Goal: Task Accomplishment & Management: Use online tool/utility

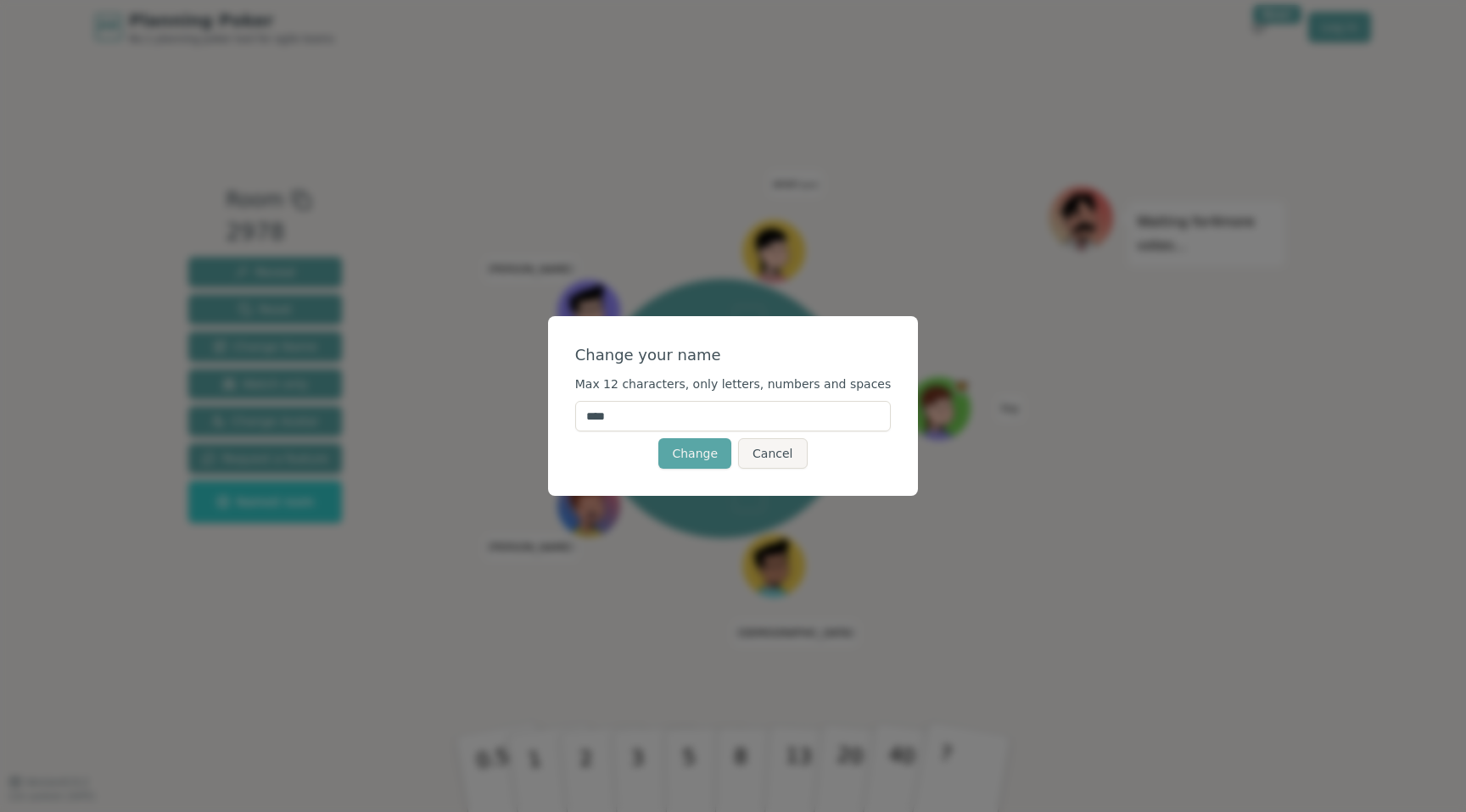
drag, startPoint x: 617, startPoint y: 414, endPoint x: 536, endPoint y: 392, distance: 83.9
click at [531, 391] on div "Change your name Max 12 characters, only letters, numbers and spaces **** Chang…" at bounding box center [733, 406] width 1466 height 812
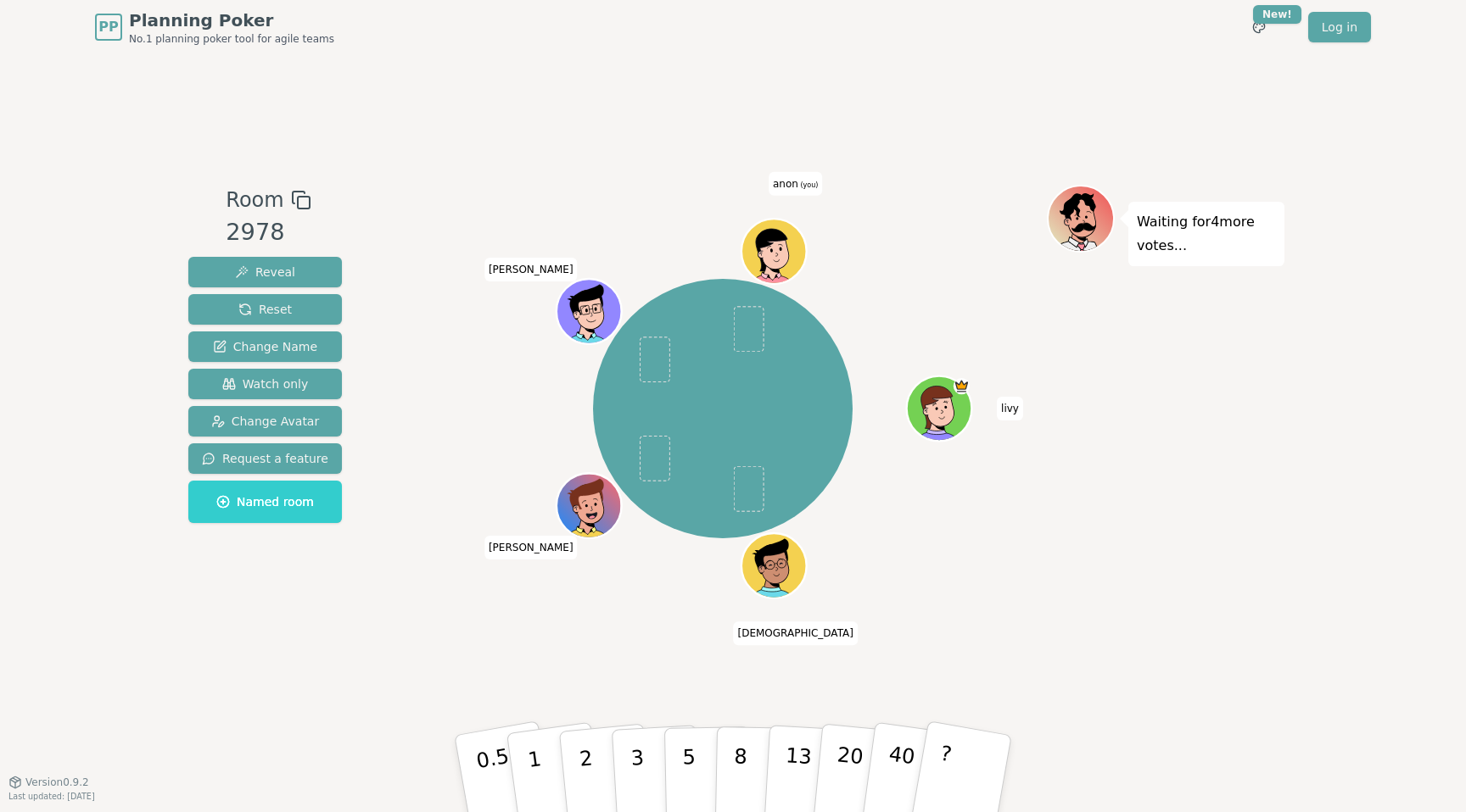
click at [792, 183] on span "anon (you)" at bounding box center [795, 184] width 53 height 23
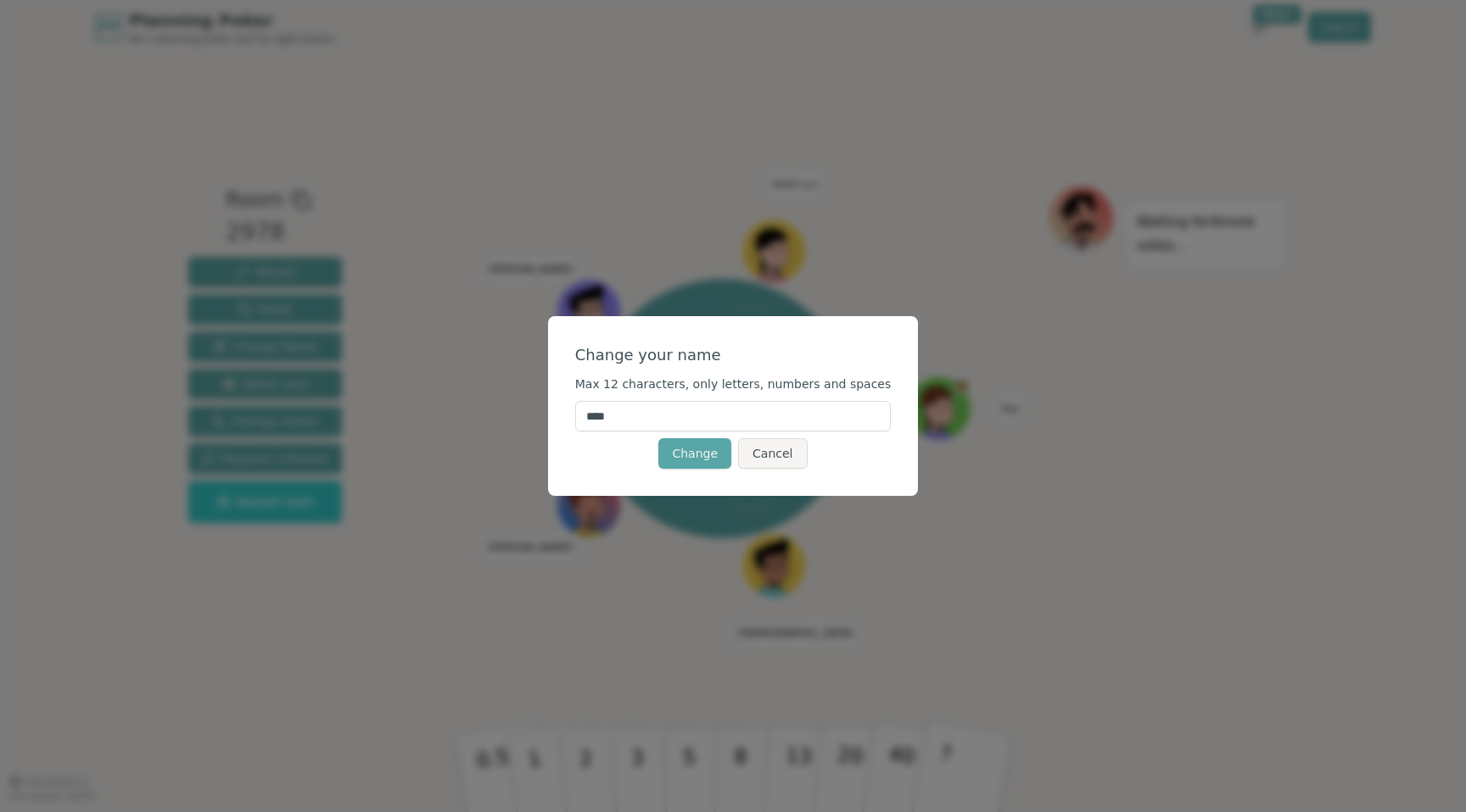
drag, startPoint x: 646, startPoint y: 408, endPoint x: 653, endPoint y: 418, distance: 12.2
click at [653, 418] on input "****" at bounding box center [733, 416] width 316 height 31
type input "****"
click at [679, 461] on button "Change" at bounding box center [695, 453] width 73 height 31
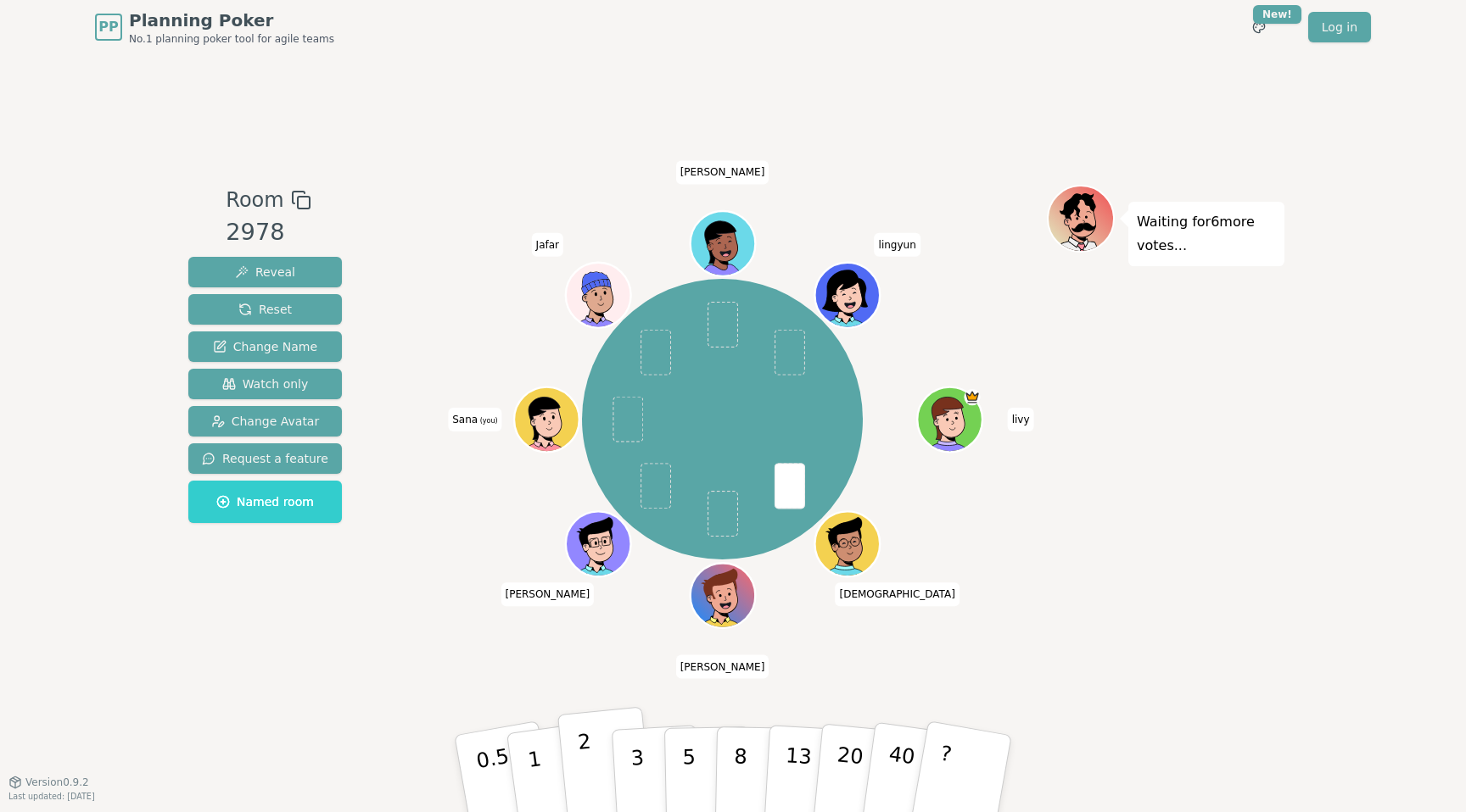
click at [586, 761] on p "2" at bounding box center [588, 776] width 22 height 92
click at [381, 594] on div "Room 2978 Reveal Reset Change Name Watch only Change Avatar Request a feature N…" at bounding box center [733, 418] width 1102 height 466
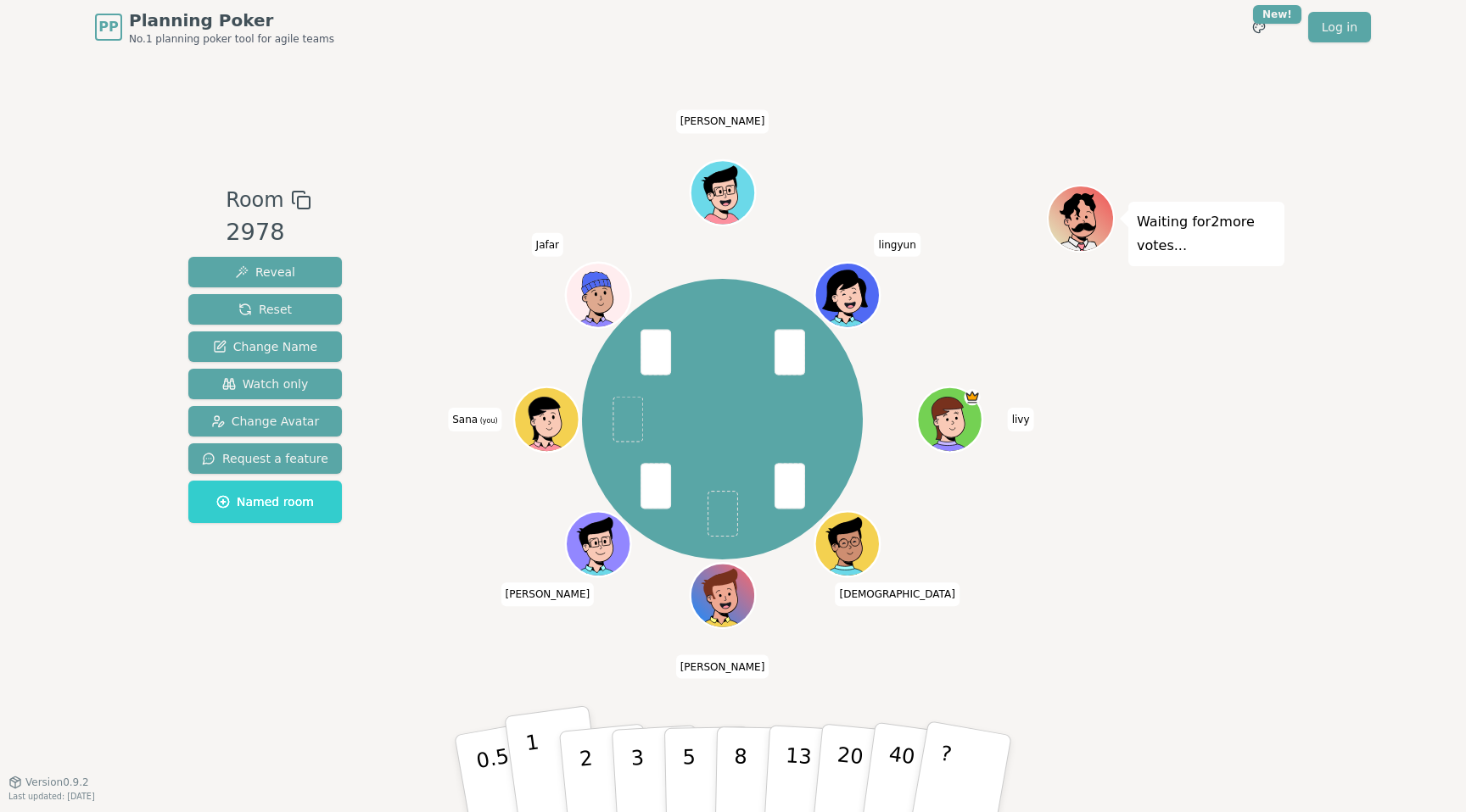
click at [558, 790] on button "1" at bounding box center [554, 774] width 101 height 137
click at [357, 672] on div "Room 2978 Reveal Reset Change Name Watch only Change Avatar Request a feature N…" at bounding box center [733, 418] width 1102 height 727
click at [544, 754] on button "1" at bounding box center [554, 774] width 101 height 137
click at [431, 677] on div "Room 2978 Reveal Reset Change Name Watch only Change Avatar Request a feature N…" at bounding box center [733, 418] width 1102 height 727
click at [579, 764] on p "2" at bounding box center [588, 776] width 22 height 92
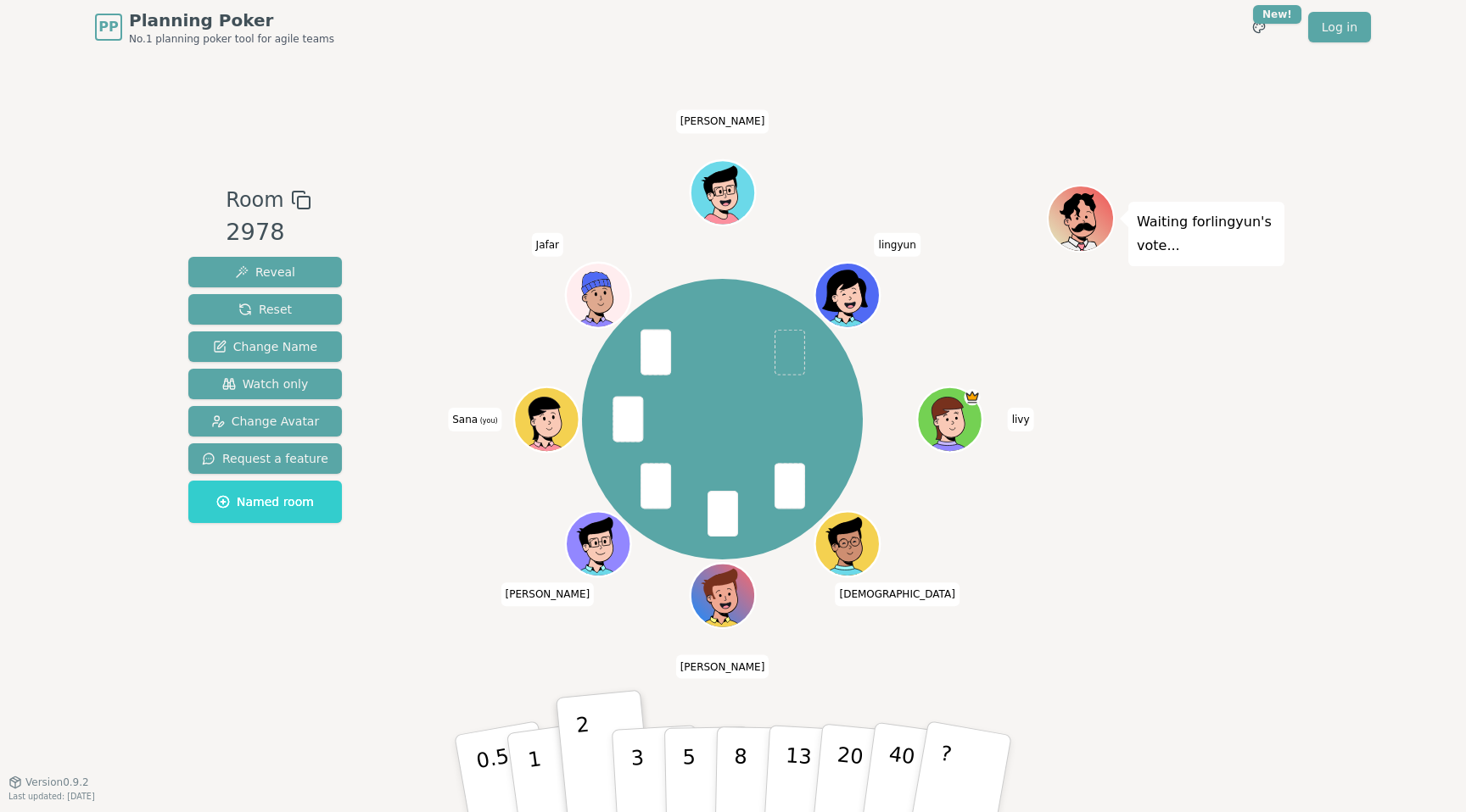
click at [366, 708] on div "Room 2978 Reveal Reset Change Name Watch only Change Avatar Request a feature N…" at bounding box center [733, 418] width 1102 height 727
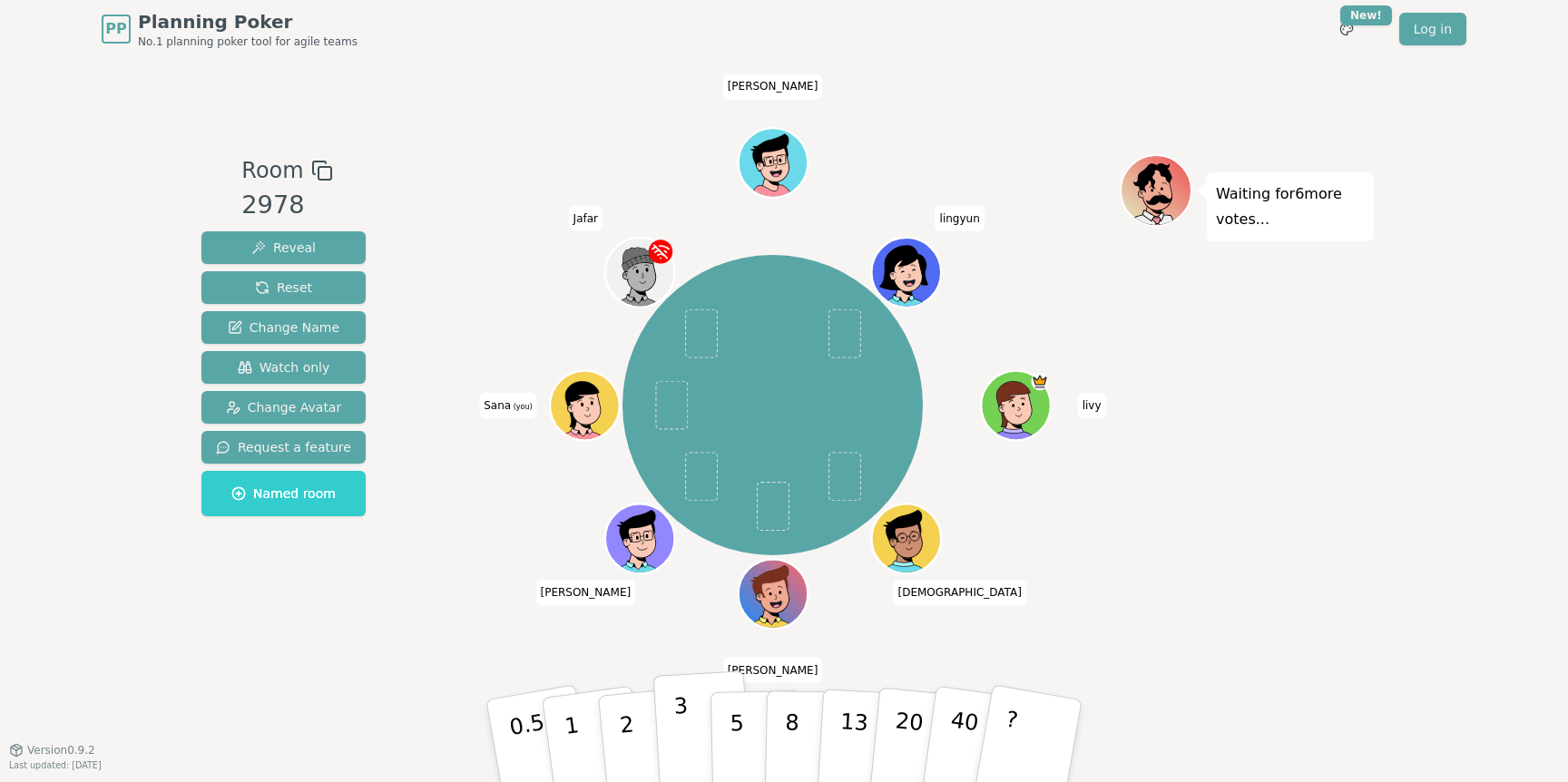
click at [687, 731] on button "3" at bounding box center [702, 741] width 99 height 142
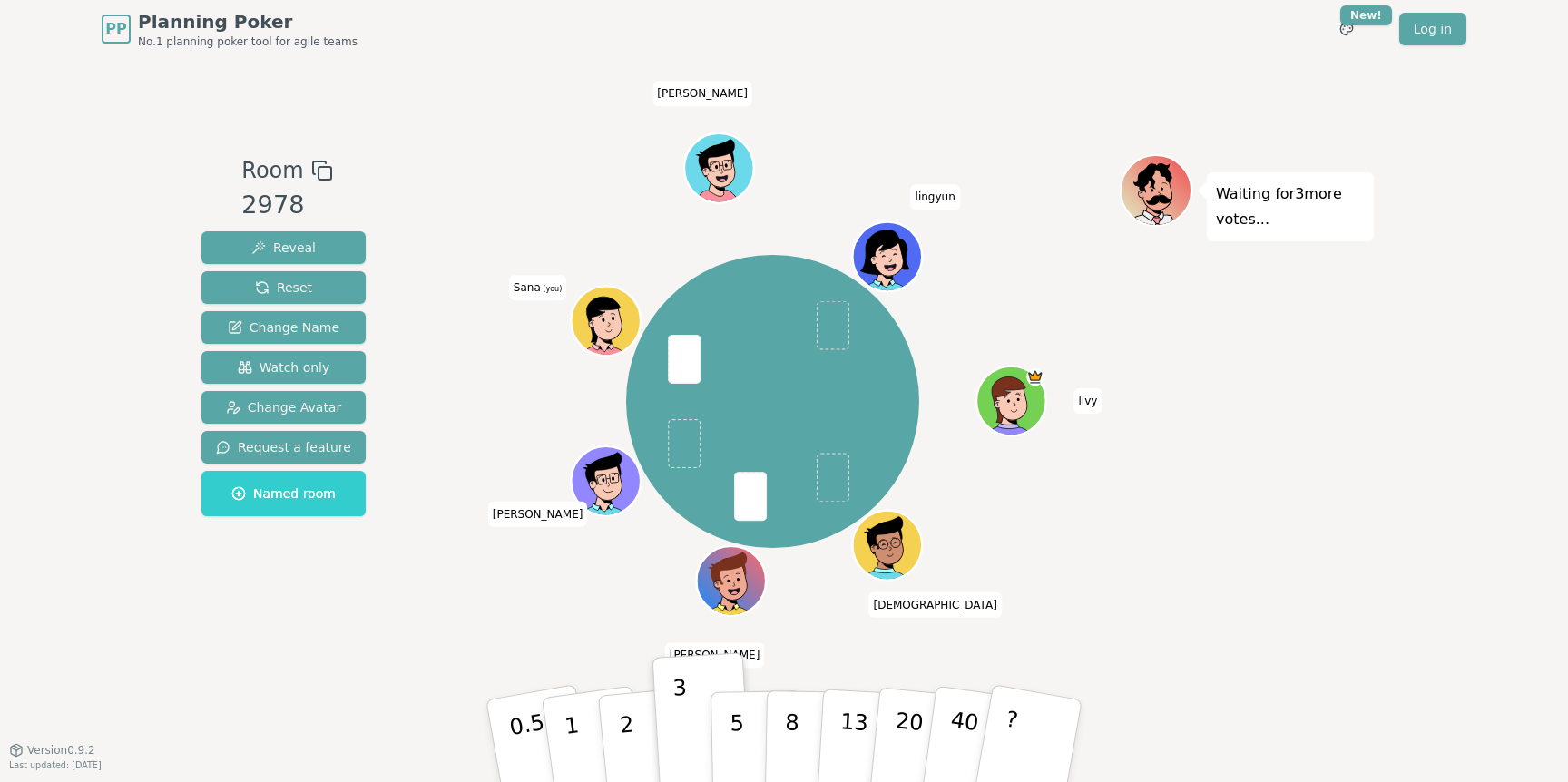
click at [408, 602] on div "Room 2978 Reveal Reset Change Name Watch only Change Avatar Request a feature N…" at bounding box center [784, 404] width 1179 height 499
click at [1020, 721] on button "?" at bounding box center [1029, 741] width 114 height 150
click at [1262, 519] on div "Waiting for [PERSON_NAME] 's vote..." at bounding box center [1246, 404] width 254 height 499
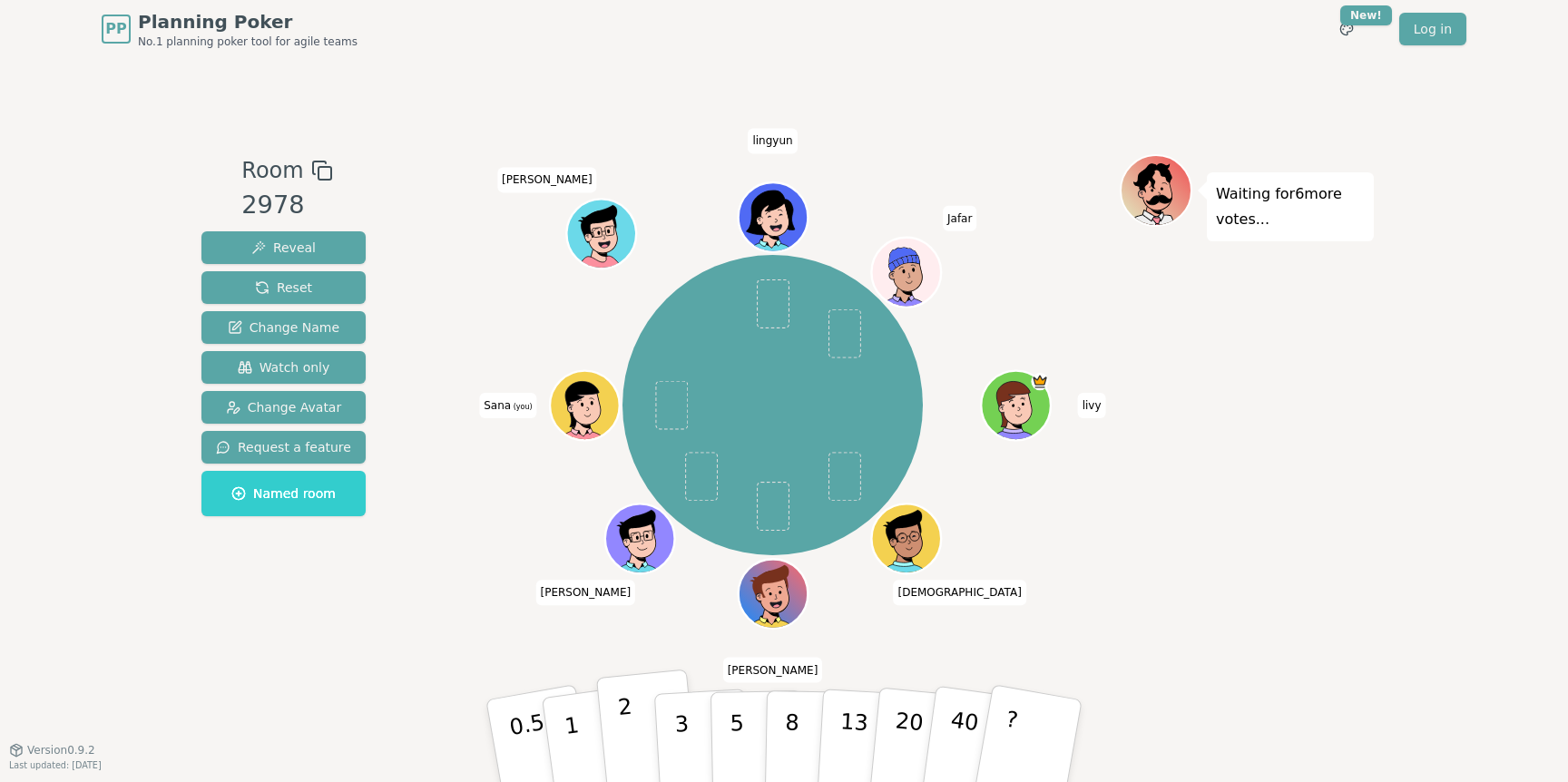
click at [629, 749] on p "2" at bounding box center [628, 743] width 24 height 99
click at [626, 719] on p "2" at bounding box center [628, 743] width 24 height 99
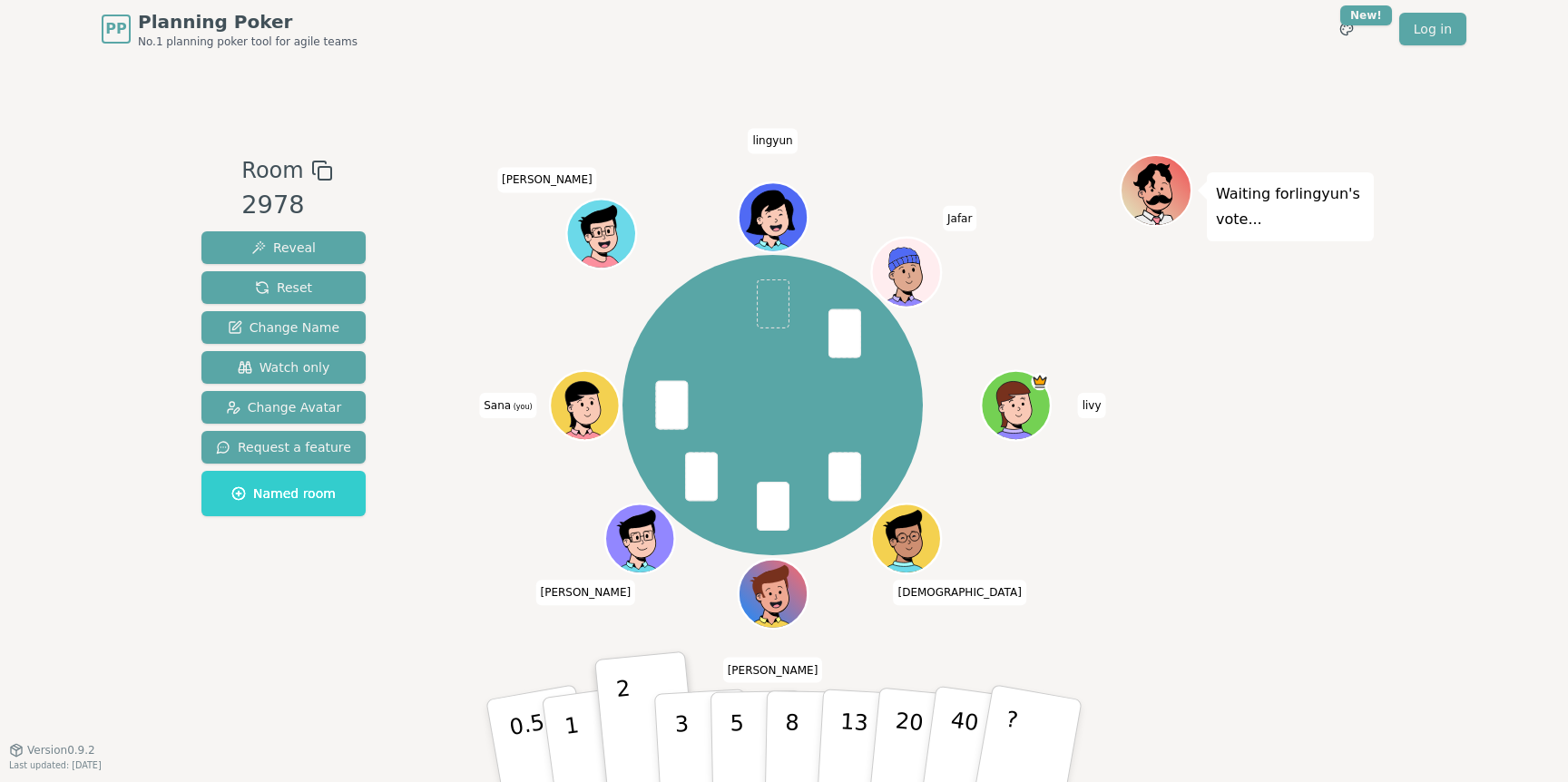
click at [390, 623] on div "Room 2978 Reveal Reset Change Name Watch only Change Avatar Request a feature N…" at bounding box center [784, 404] width 1179 height 499
click at [634, 726] on button "2" at bounding box center [648, 741] width 104 height 145
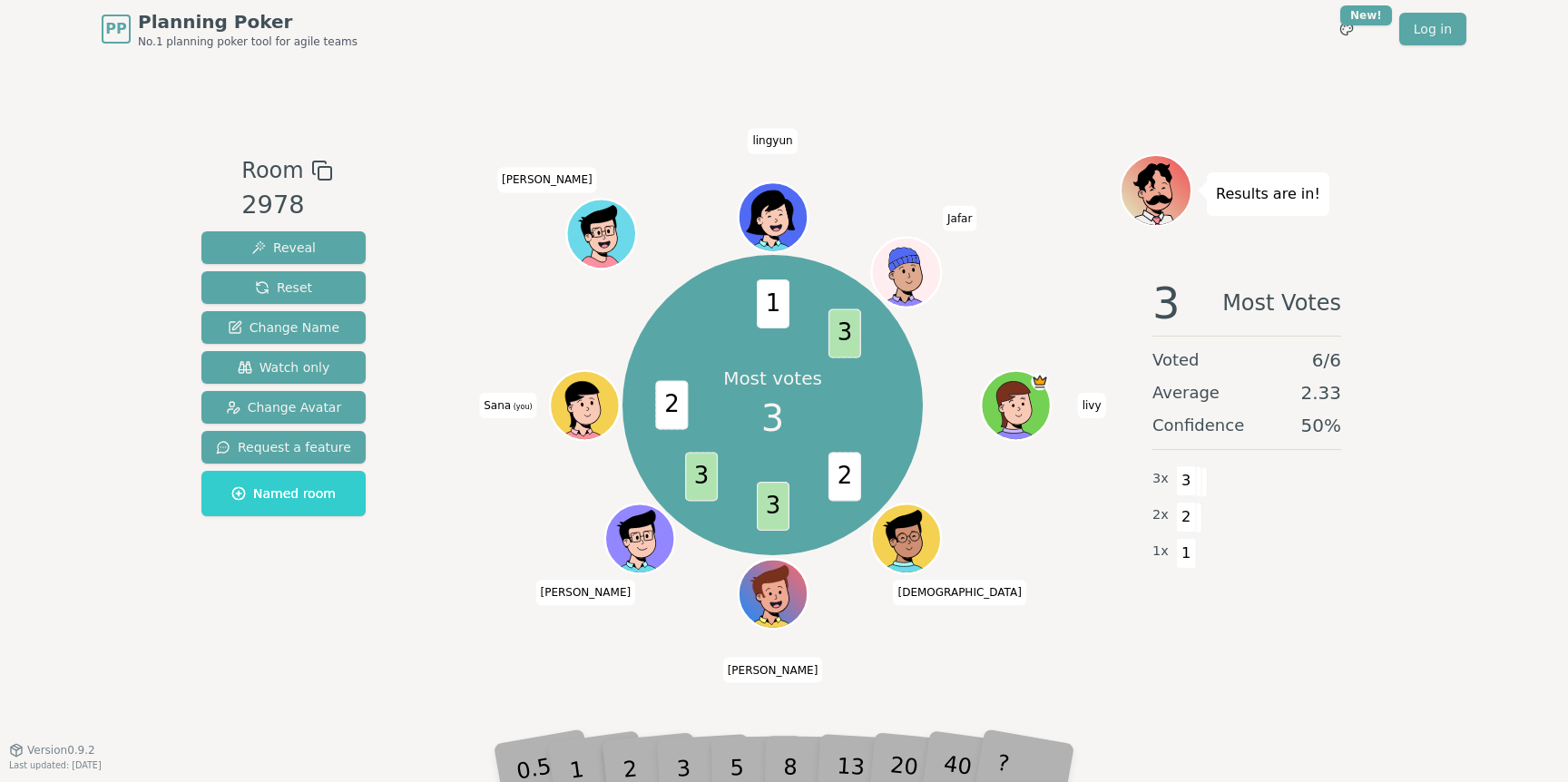
click at [407, 570] on div "Room 2978 Reveal Reset Change Name Watch only Change Avatar Request a feature N…" at bounding box center [784, 404] width 1179 height 499
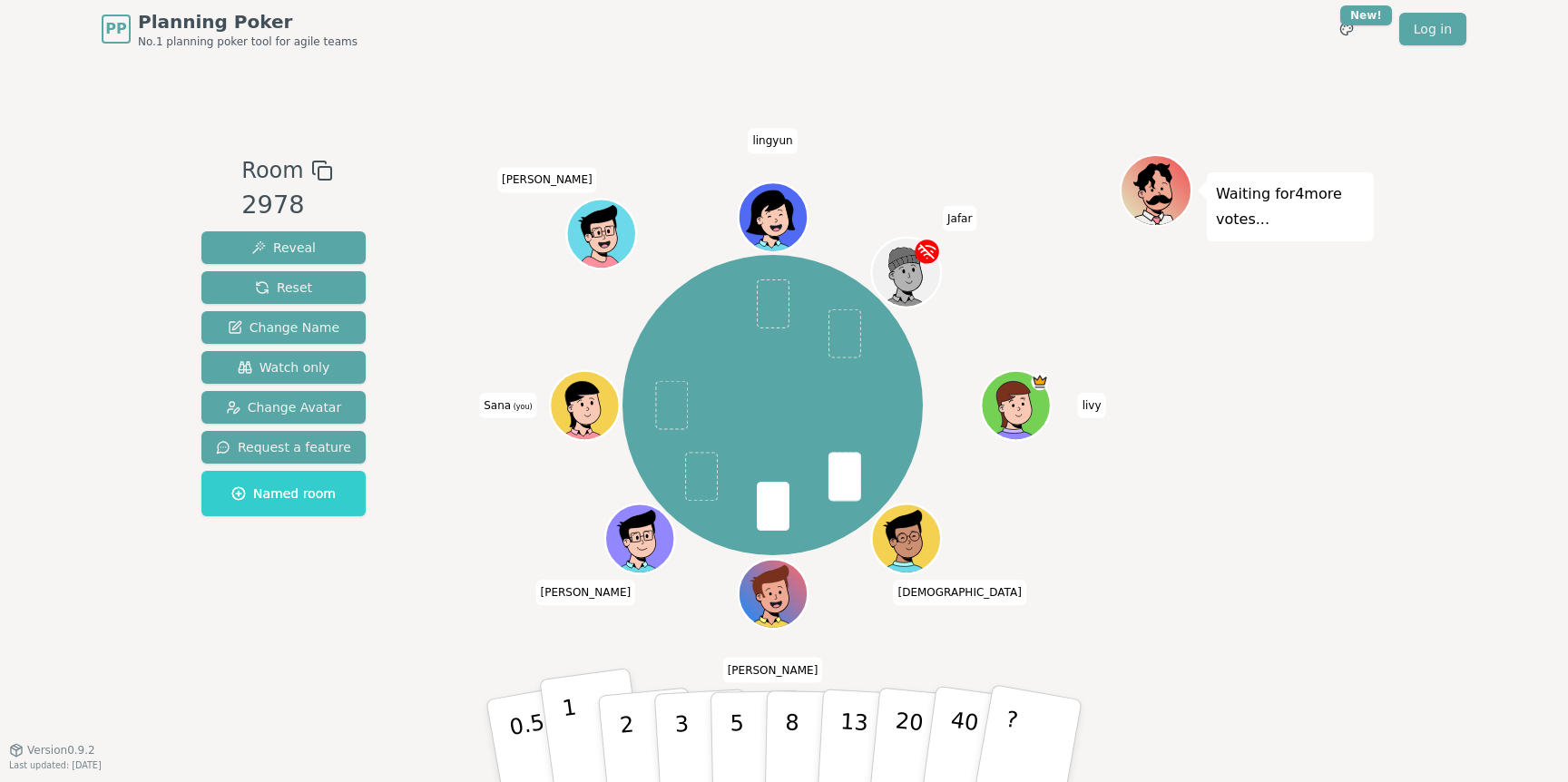
click at [566, 729] on p "1" at bounding box center [574, 743] width 27 height 99
click at [301, 627] on div "Room 2978 Reveal Reset Change Name Watch only Change Avatar Request a feature N…" at bounding box center [283, 404] width 179 height 499
click at [578, 717] on button "1" at bounding box center [592, 740] width 108 height 147
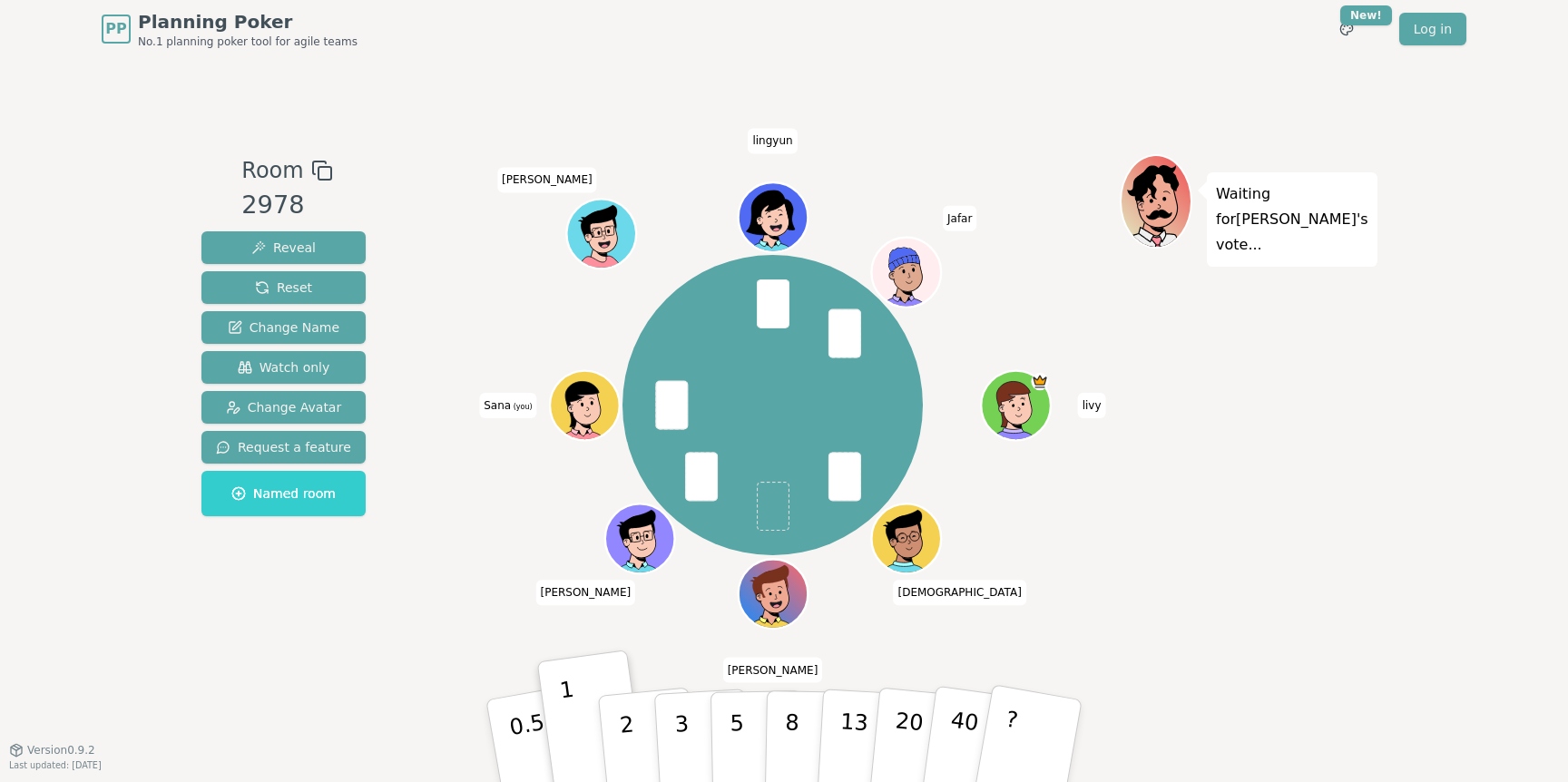
click at [397, 605] on div "Room 2978 Reveal Reset Change Name Watch only Change Avatar Request a feature N…" at bounding box center [784, 404] width 1179 height 499
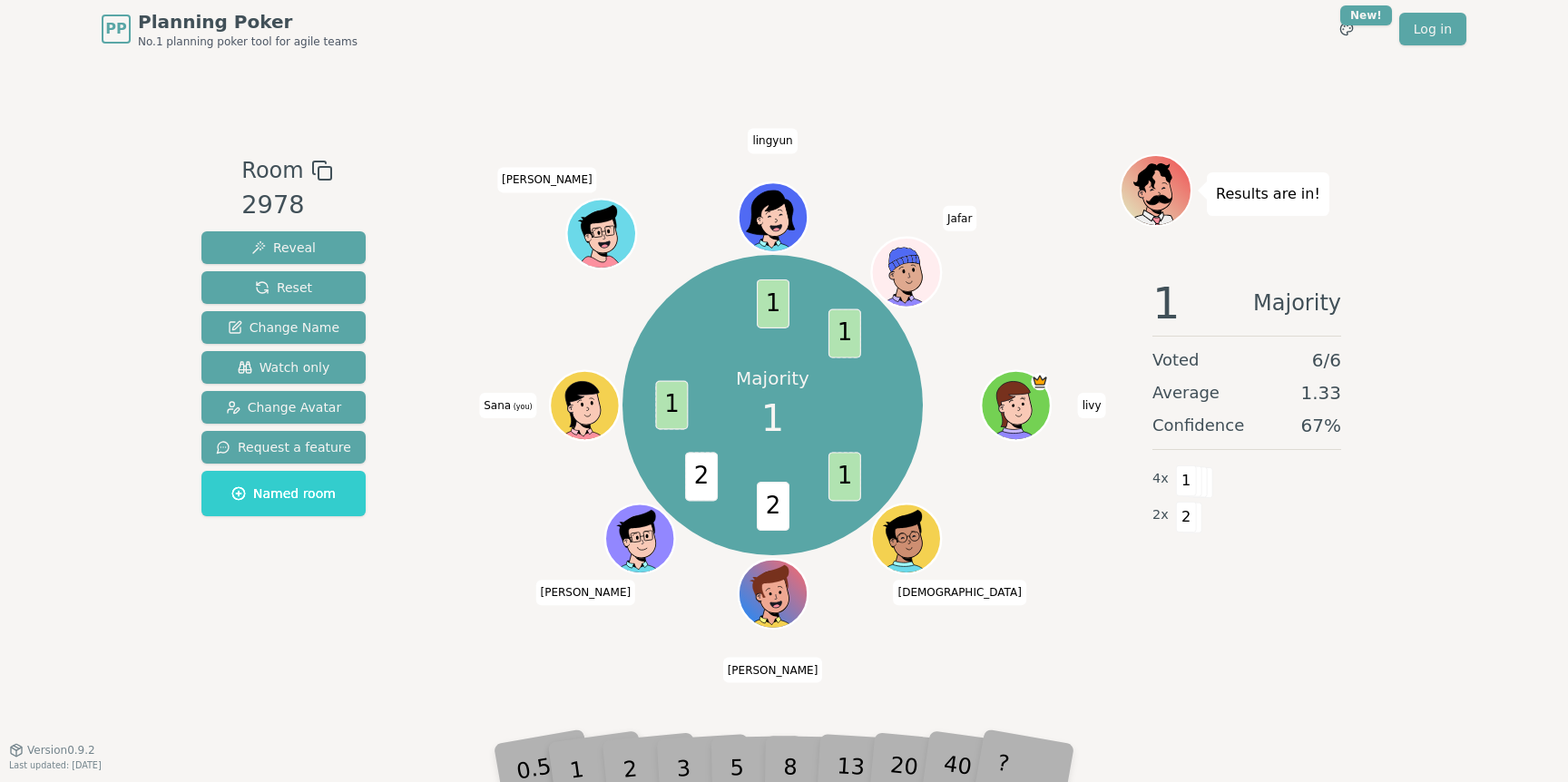
click at [413, 606] on div "Room 2978 Reveal Reset Change Name Watch only Change Avatar Request a feature N…" at bounding box center [784, 404] width 1179 height 499
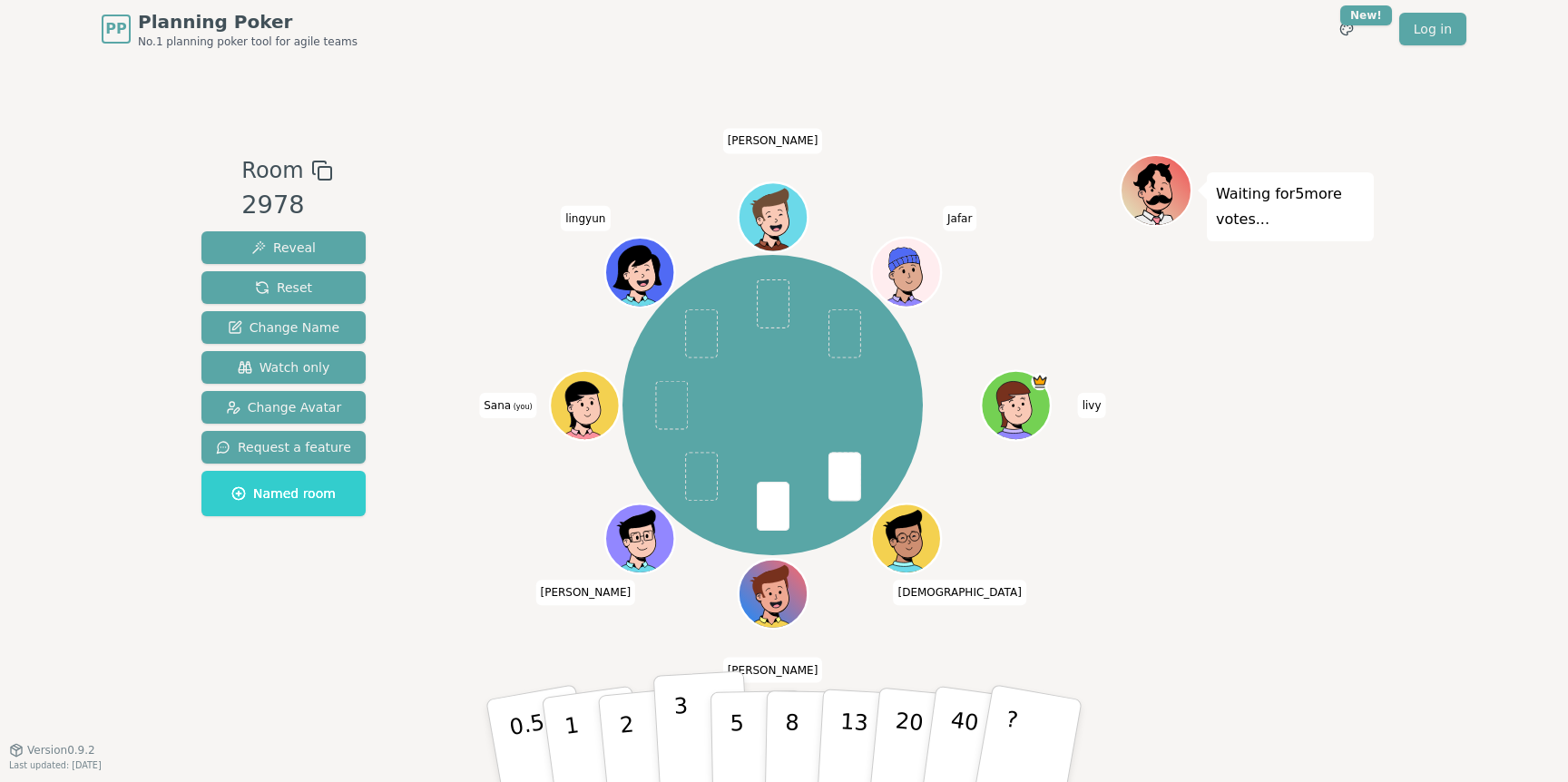
click at [677, 713] on p "3" at bounding box center [683, 742] width 20 height 99
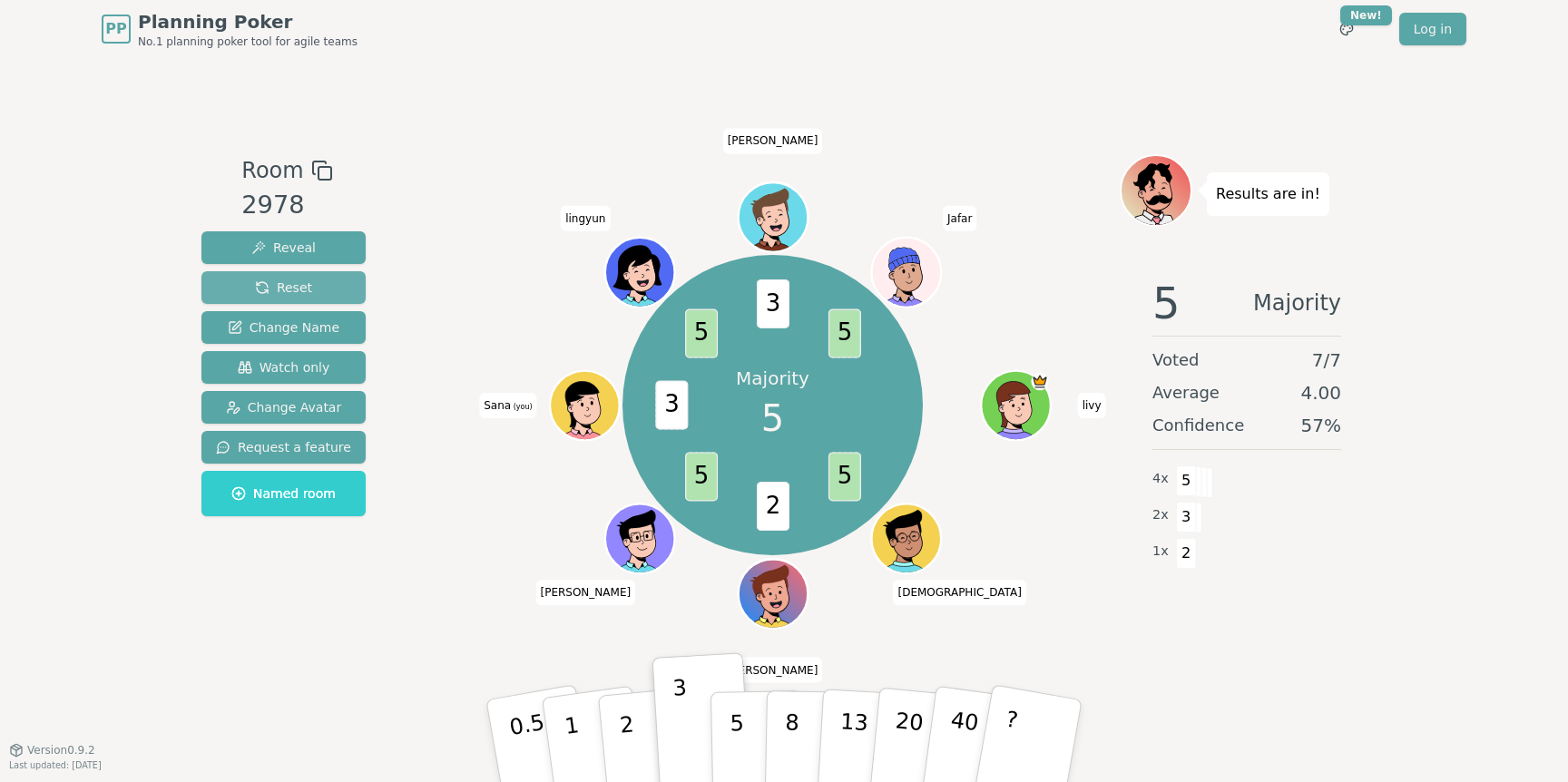
click at [258, 282] on span "Reset" at bounding box center [283, 287] width 57 height 18
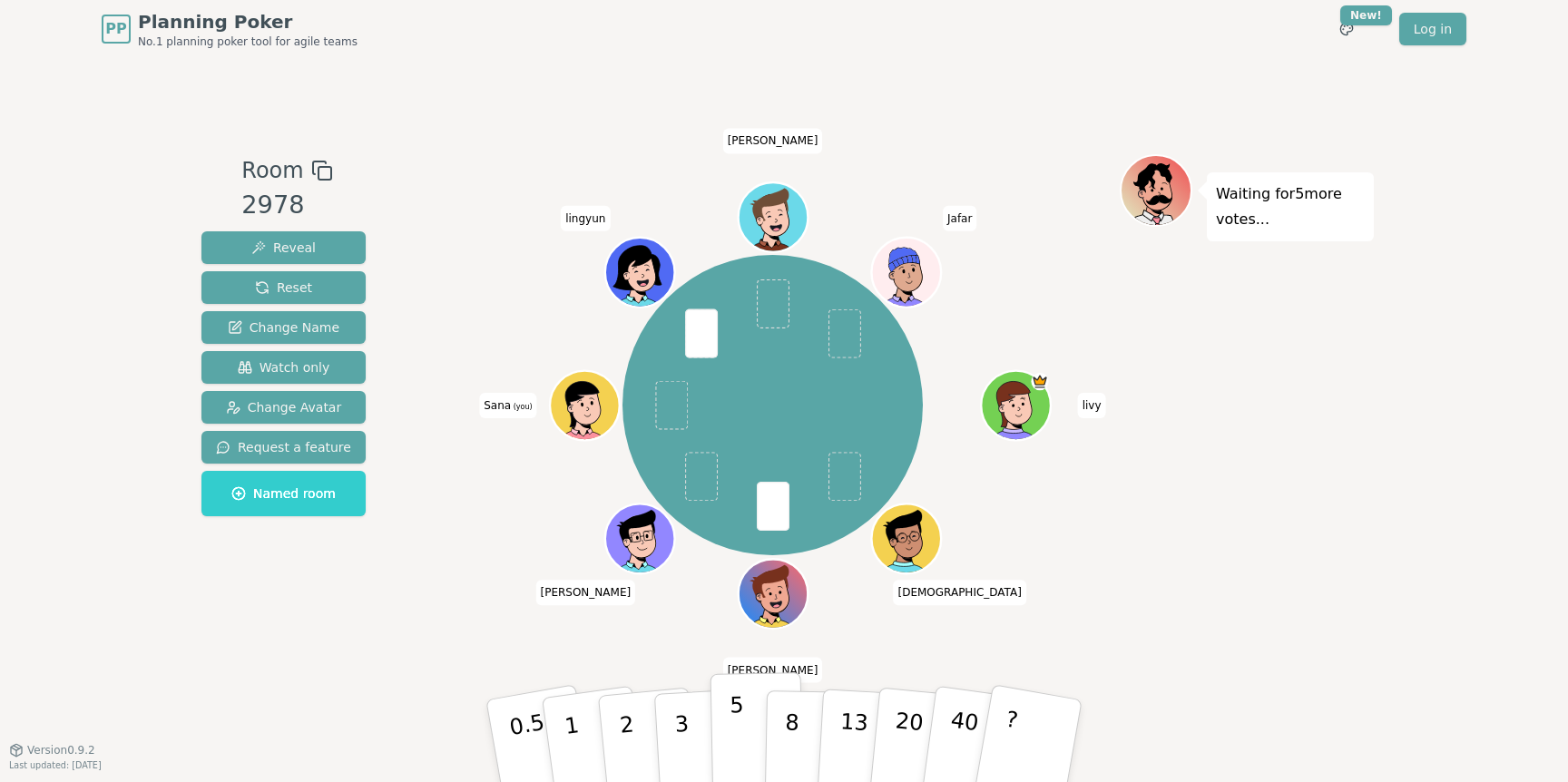
click at [723, 733] on button "5" at bounding box center [757, 741] width 94 height 138
click at [446, 635] on div "[PERSON_NAME] [PERSON_NAME] (you) lingyun [PERSON_NAME]" at bounding box center [773, 404] width 694 height 499
